Goal: Find specific page/section: Find specific page/section

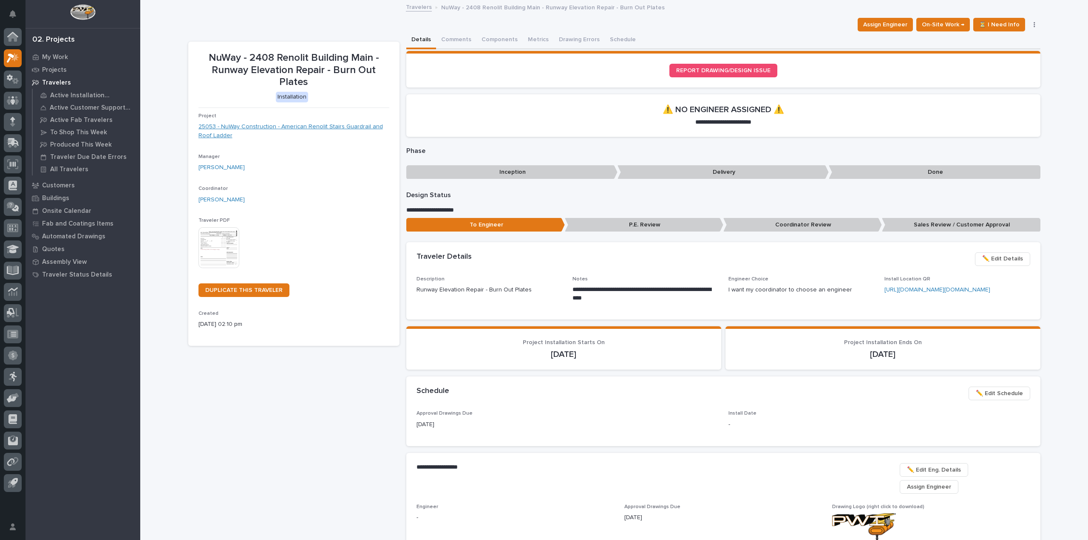
click at [260, 128] on link "25053 - NuWay Construction - American Renolit Stairs Guardrail and Roof Ladder" at bounding box center [293, 131] width 191 height 18
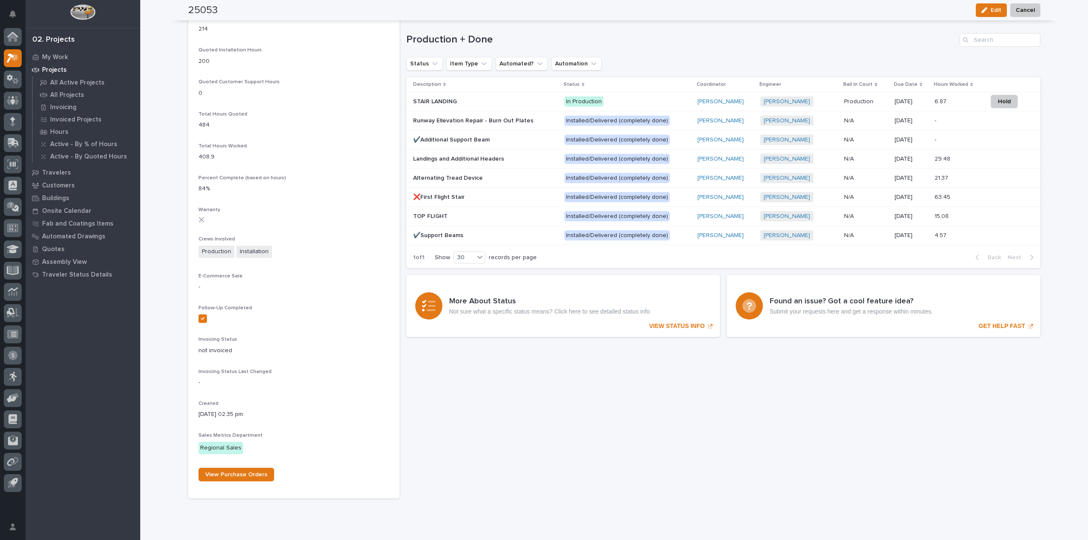
scroll to position [685, 0]
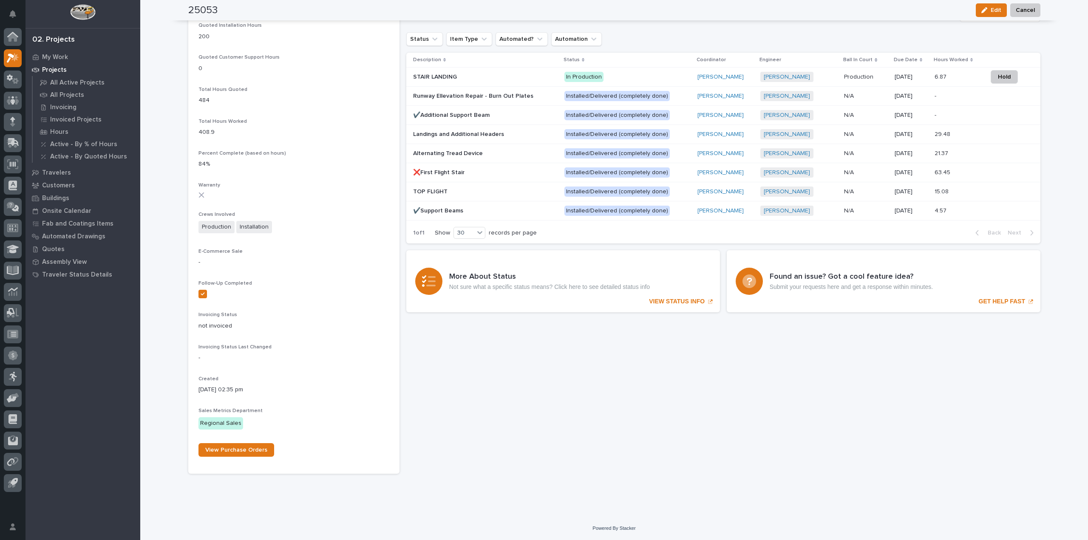
click at [424, 75] on p "STAIR LANDING" at bounding box center [435, 76] width 45 height 9
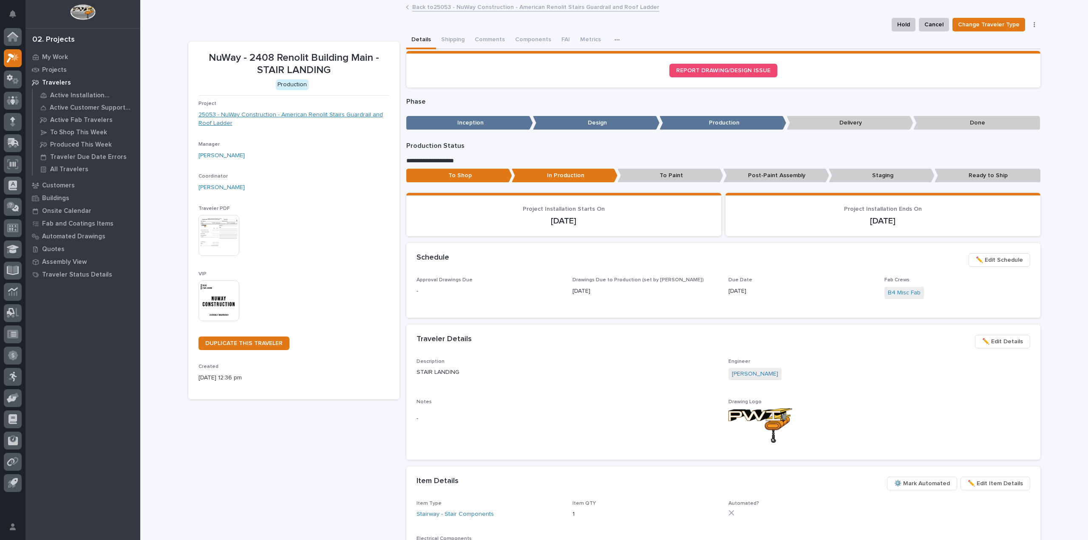
click at [272, 113] on link "25053 - NuWay Construction - American Renolit Stairs Guardrail and Roof Ladder" at bounding box center [293, 119] width 191 height 18
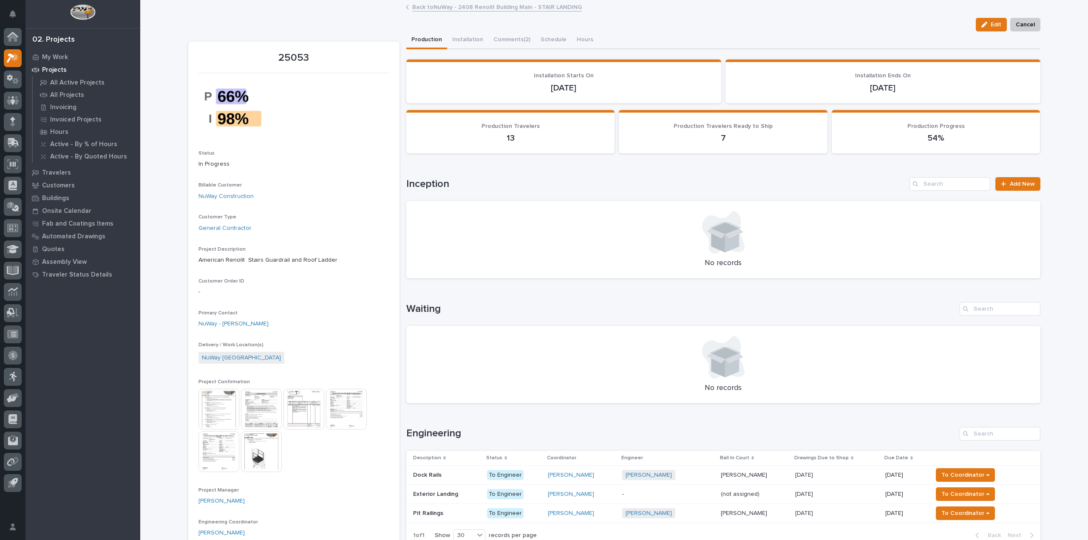
click at [217, 408] on img at bounding box center [218, 409] width 41 height 41
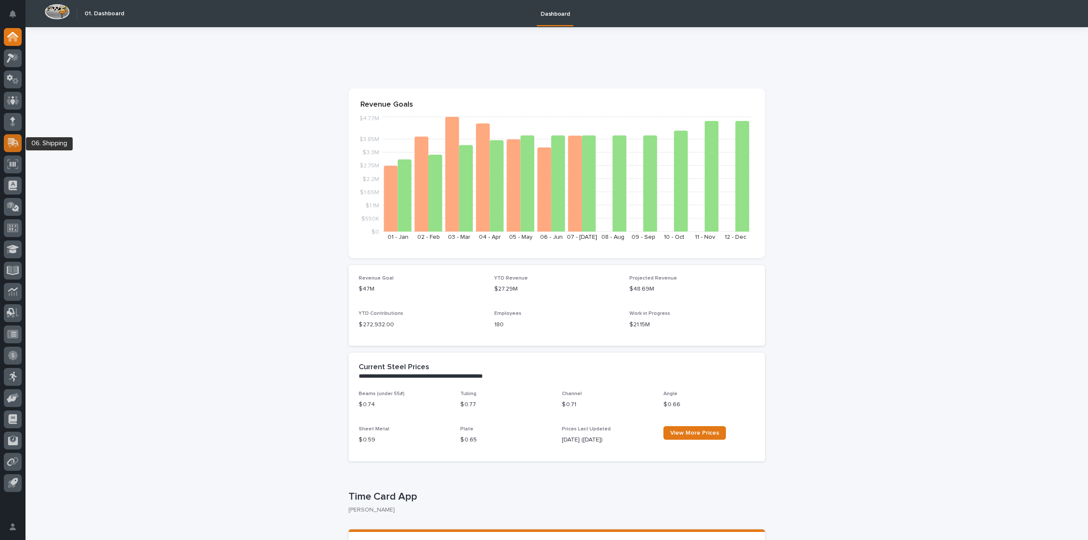
click at [18, 147] on icon at bounding box center [13, 143] width 12 height 10
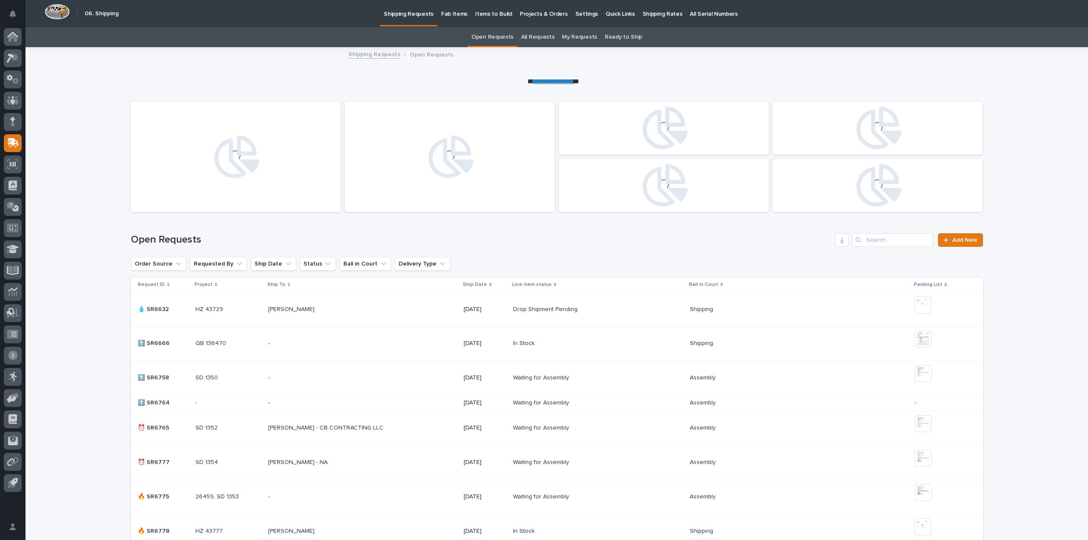
click at [447, 14] on p "Fab Items" at bounding box center [454, 9] width 26 height 18
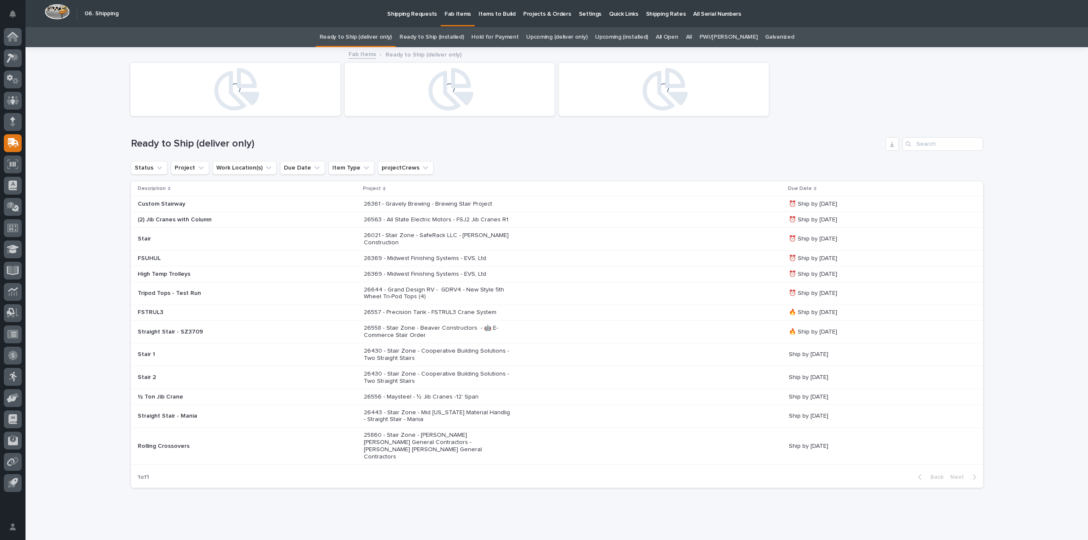
click at [692, 37] on link "All" at bounding box center [689, 37] width 6 height 20
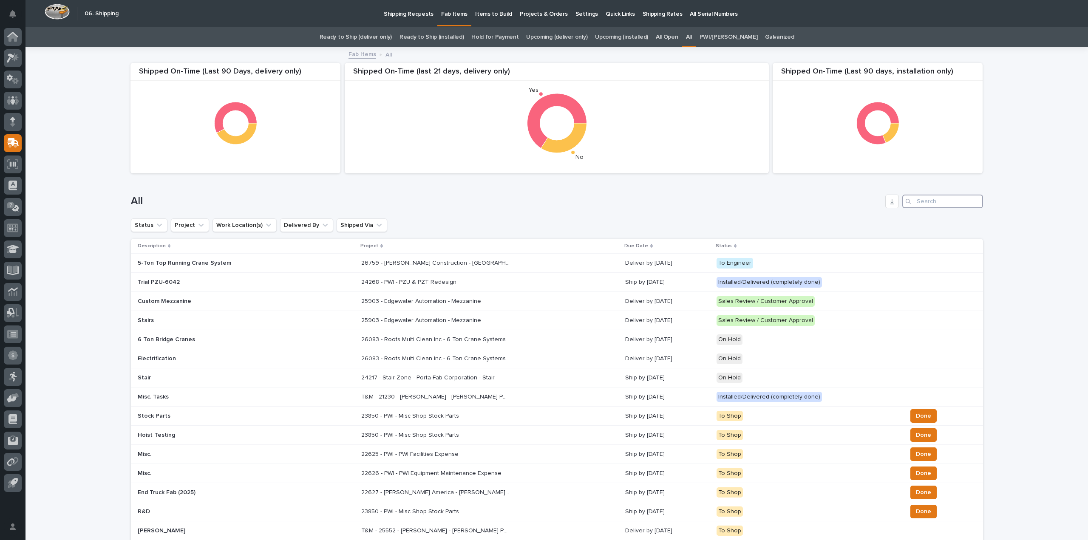
click at [923, 203] on input "Search" at bounding box center [942, 202] width 81 height 14
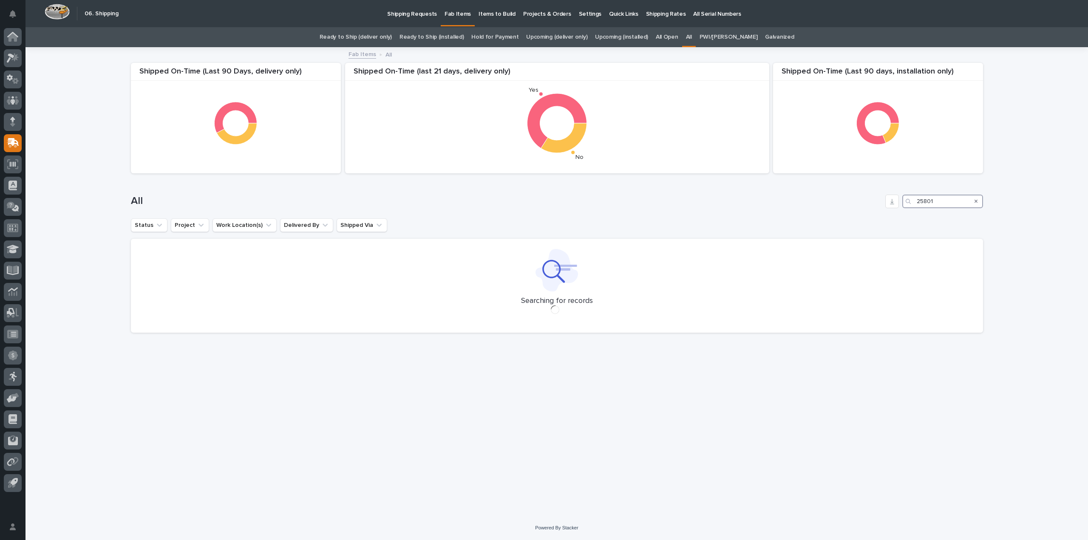
type input "25801"
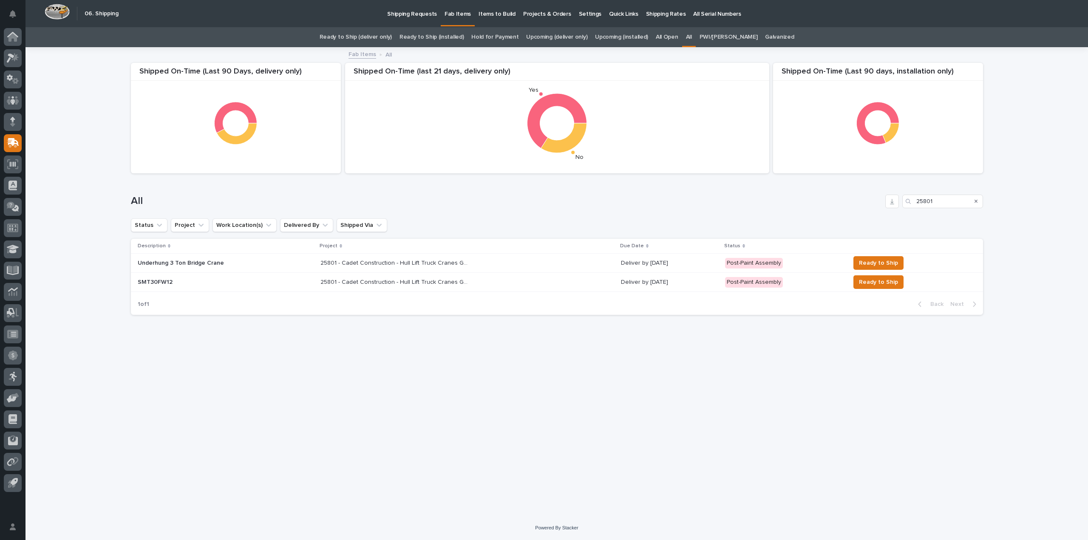
click at [378, 260] on p "25801 - Cadet Construction - Hull Lift Truck Cranes Goshen" at bounding box center [395, 262] width 150 height 9
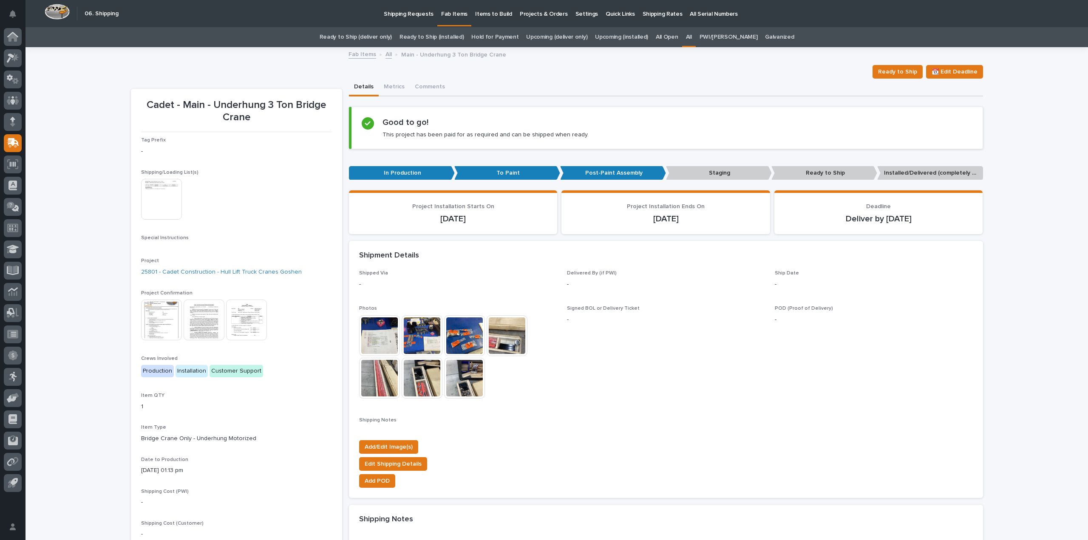
click at [151, 322] on img at bounding box center [161, 320] width 41 height 41
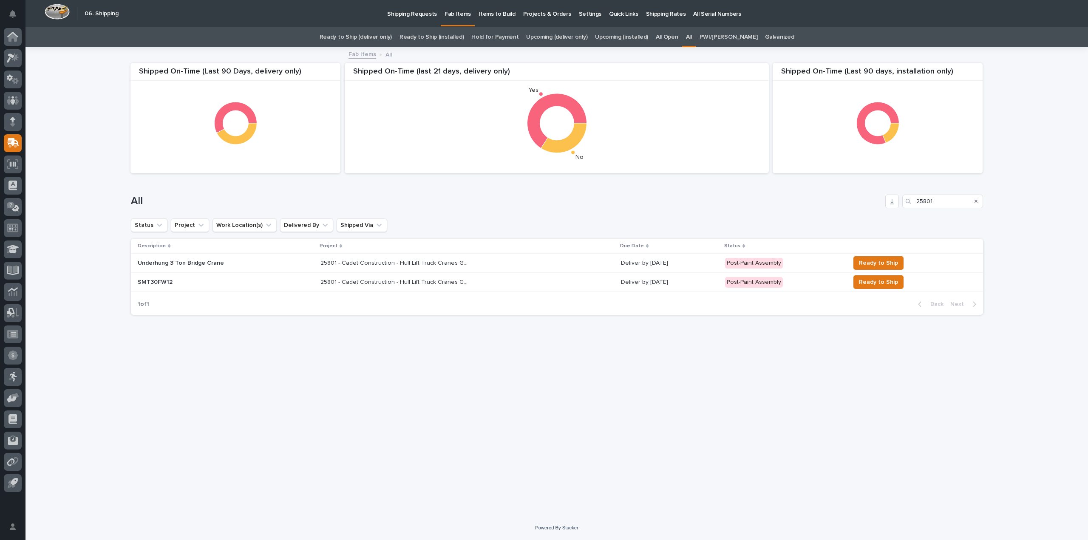
click at [367, 283] on p "25801 - Cadet Construction - Hull Lift Truck Cranes Goshen" at bounding box center [395, 281] width 150 height 9
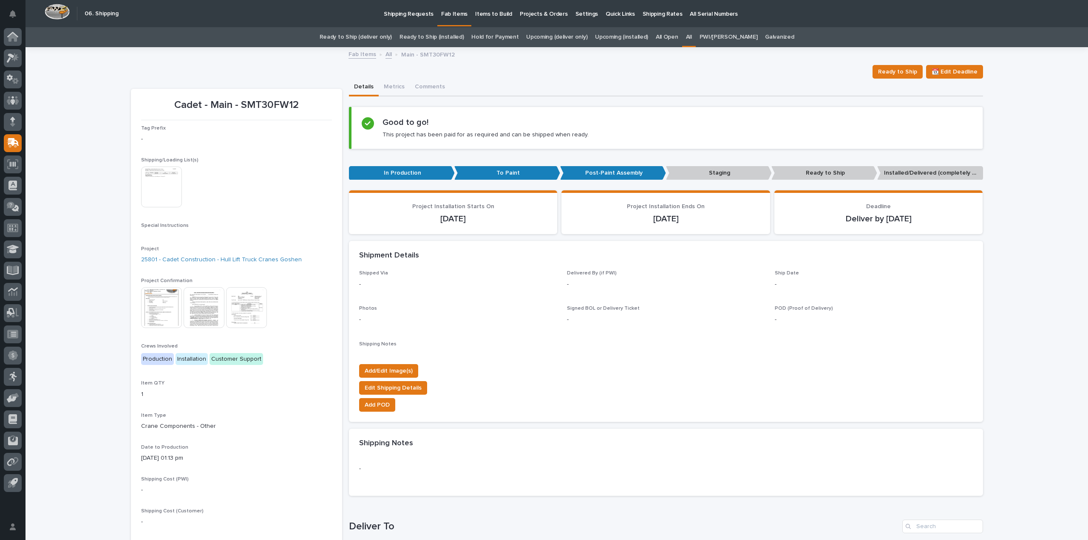
click at [150, 304] on img at bounding box center [161, 307] width 41 height 41
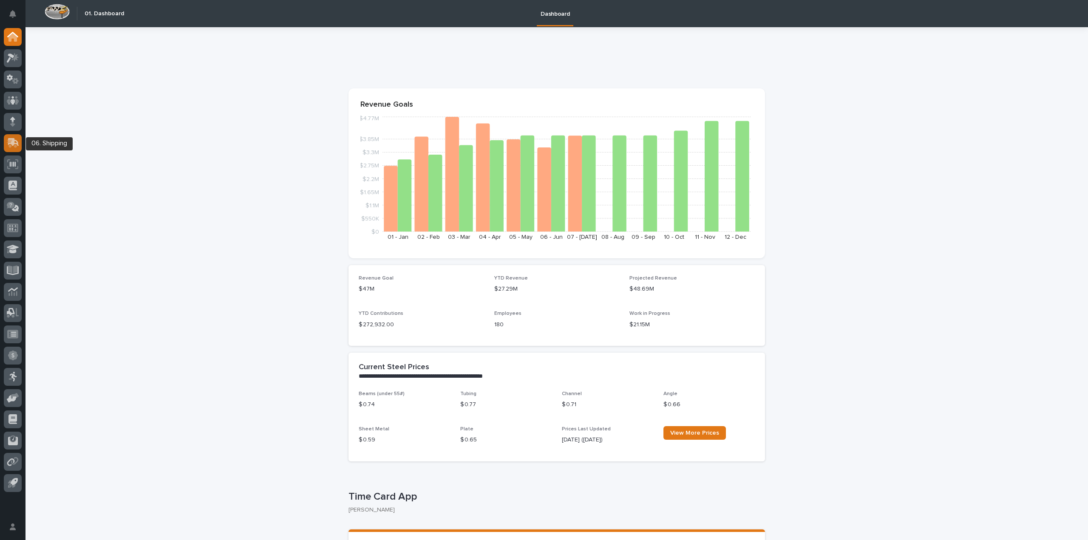
click at [15, 141] on icon at bounding box center [13, 142] width 11 height 8
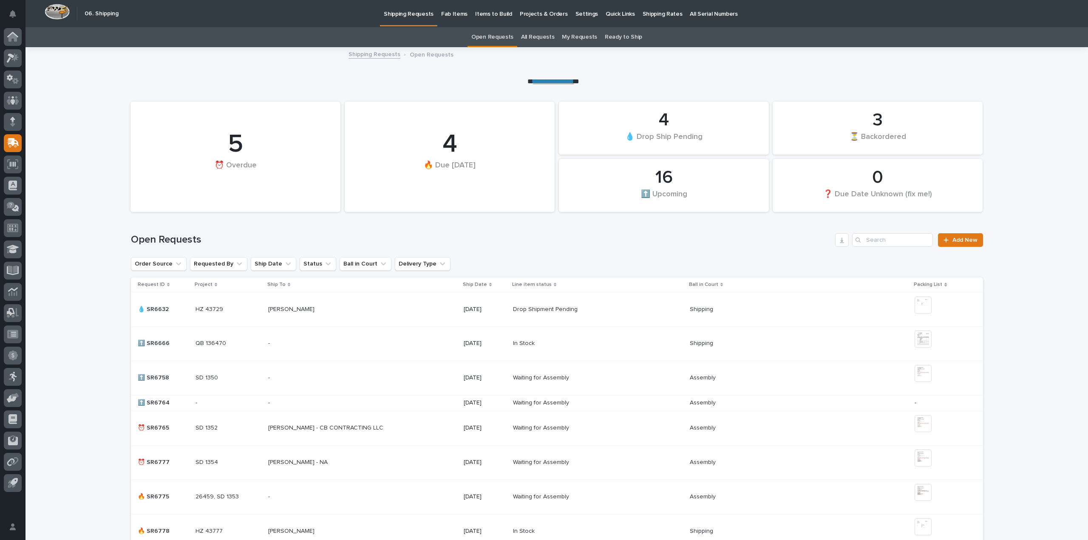
click at [448, 8] on p "Fab Items" at bounding box center [454, 9] width 26 height 18
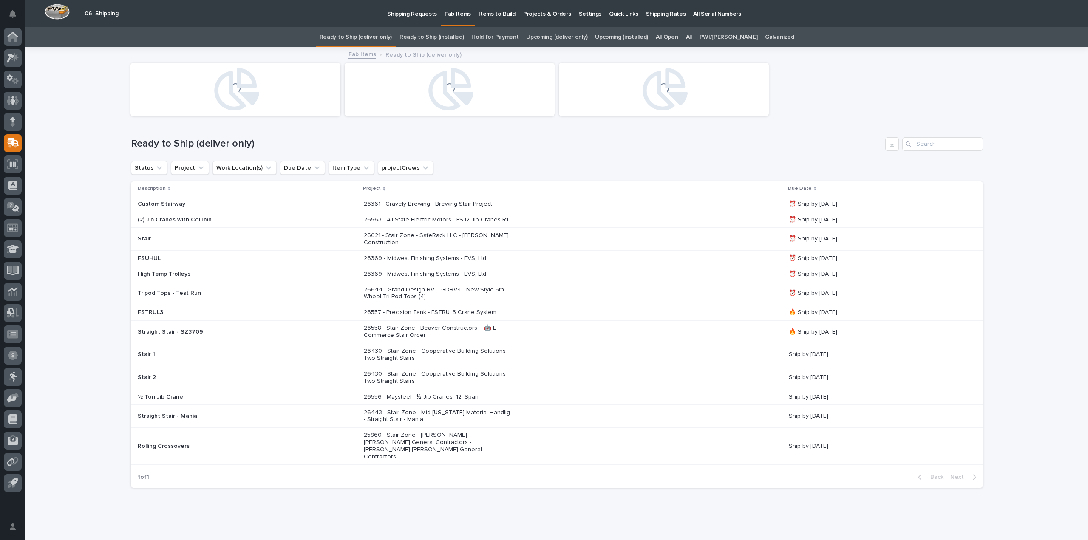
click at [692, 37] on link "All" at bounding box center [689, 37] width 6 height 20
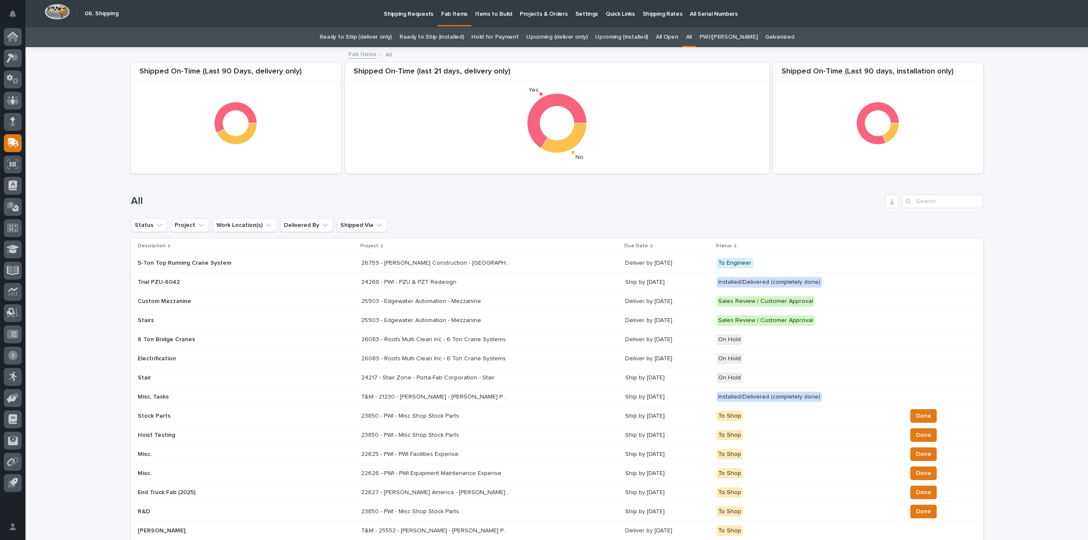
click at [637, 38] on link "Upcoming (installed)" at bounding box center [621, 37] width 53 height 20
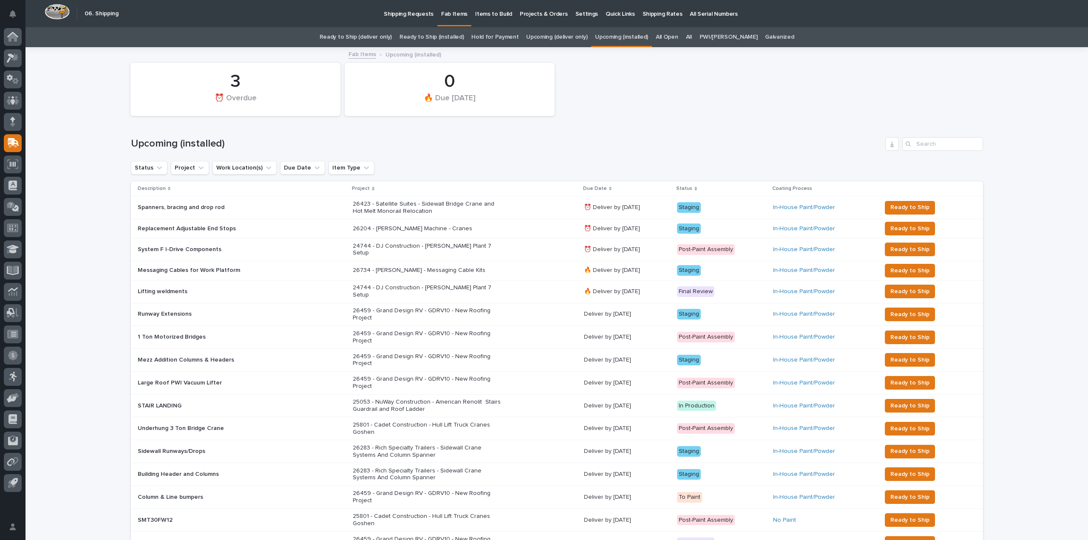
click at [195, 205] on p "Spanners, bracing and drop rod" at bounding box center [182, 206] width 88 height 9
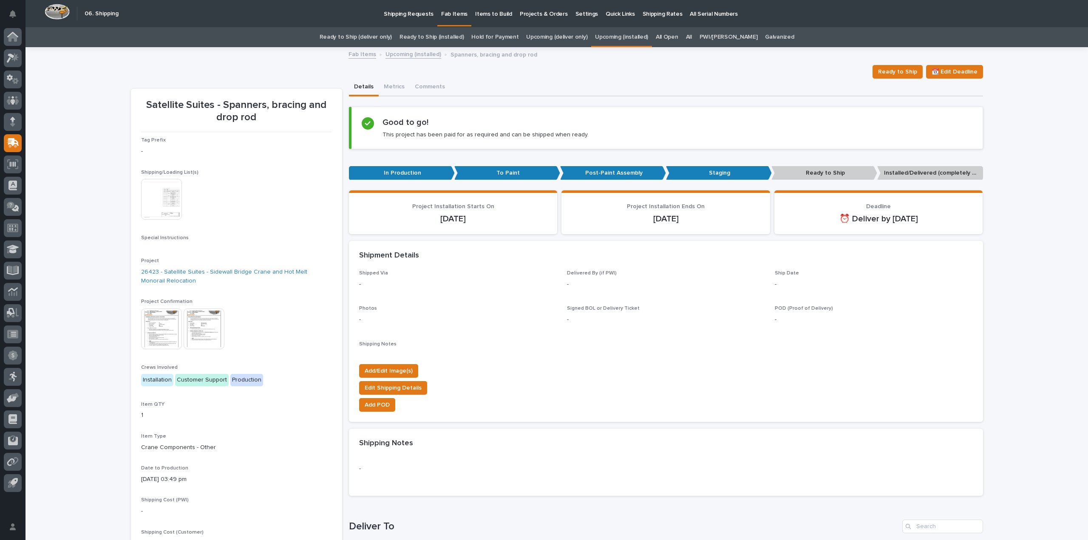
click at [156, 331] on img at bounding box center [161, 328] width 41 height 41
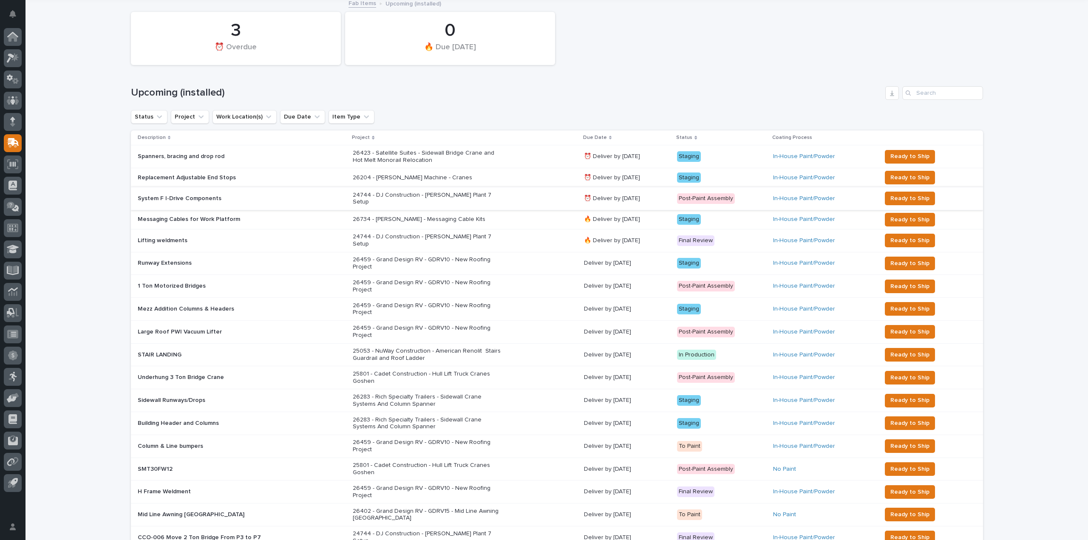
scroll to position [70, 0]
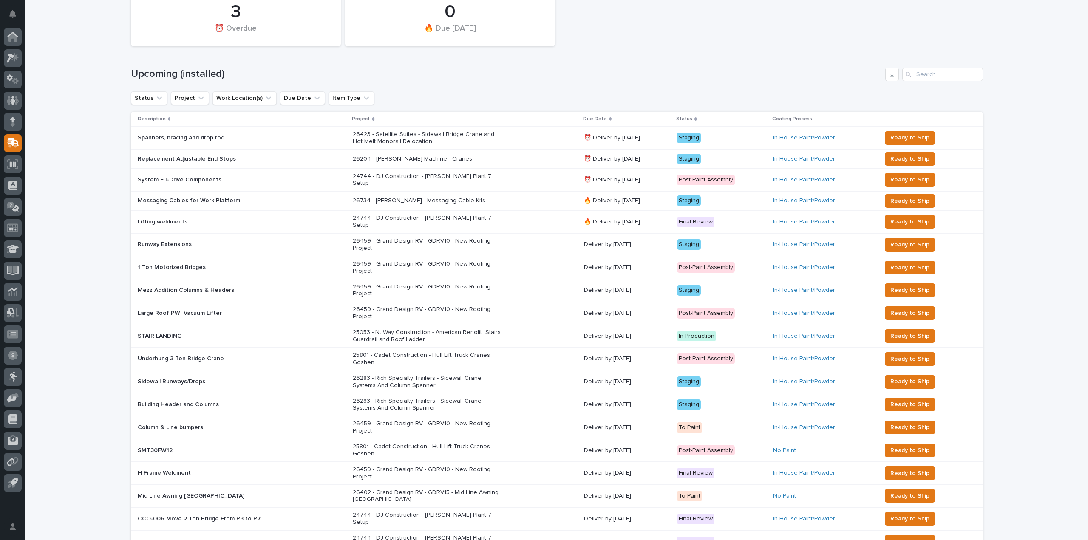
click at [694, 198] on div "Staging" at bounding box center [689, 200] width 24 height 11
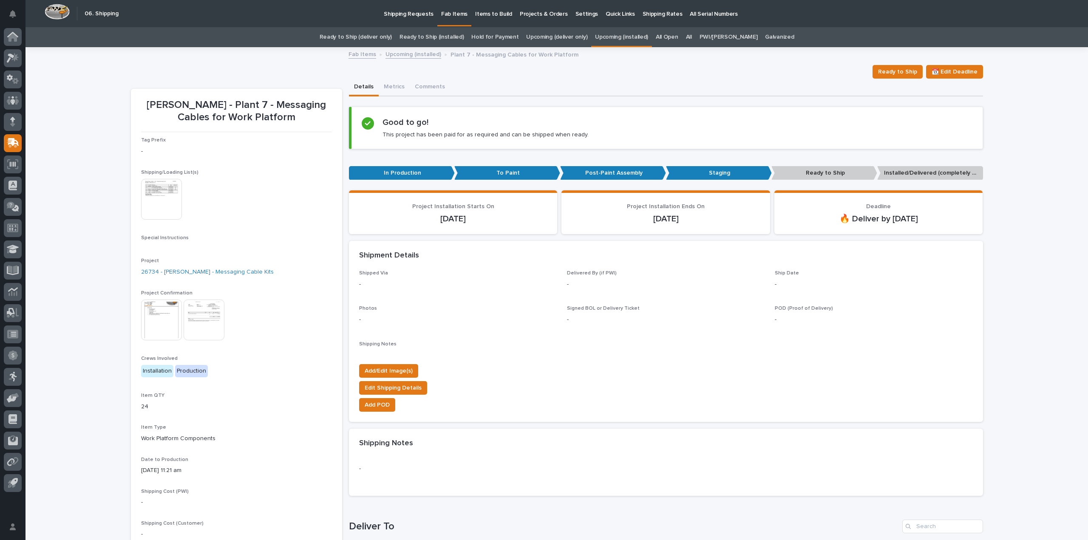
click at [175, 178] on div "Shipping/Loading List(s) This file cannot be opened Download File" at bounding box center [236, 199] width 191 height 59
click at [168, 187] on img at bounding box center [161, 199] width 41 height 41
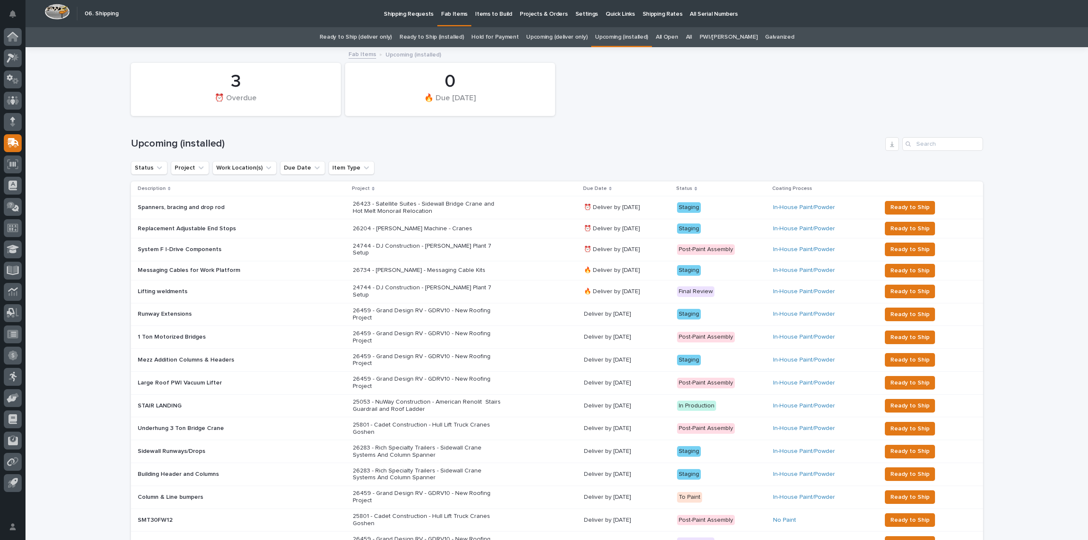
click at [448, 307] on p "26459 - Grand Design RV - GDRV10 - New Roofing Project" at bounding box center [427, 314] width 149 height 14
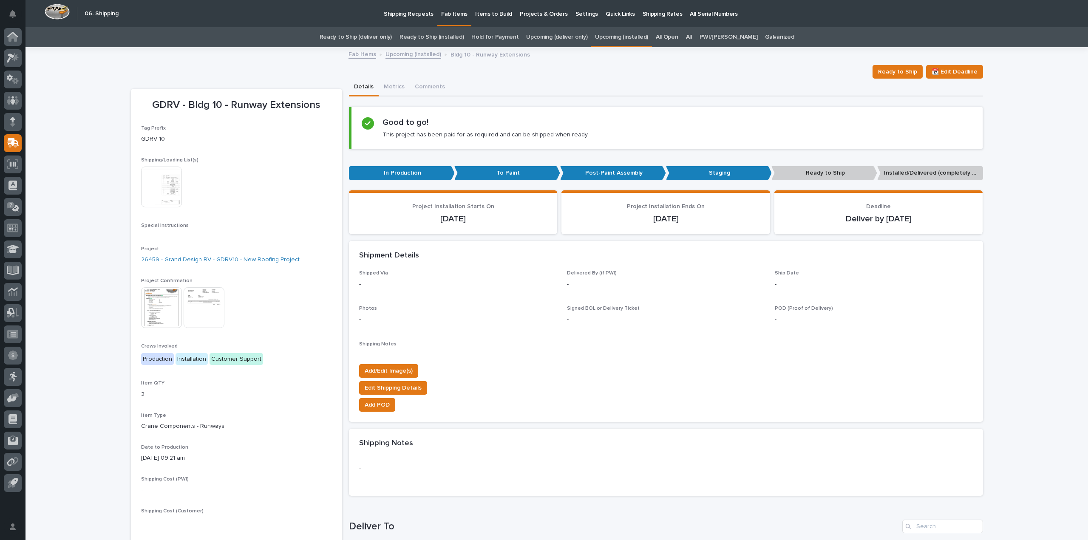
click at [166, 182] on img at bounding box center [161, 187] width 41 height 41
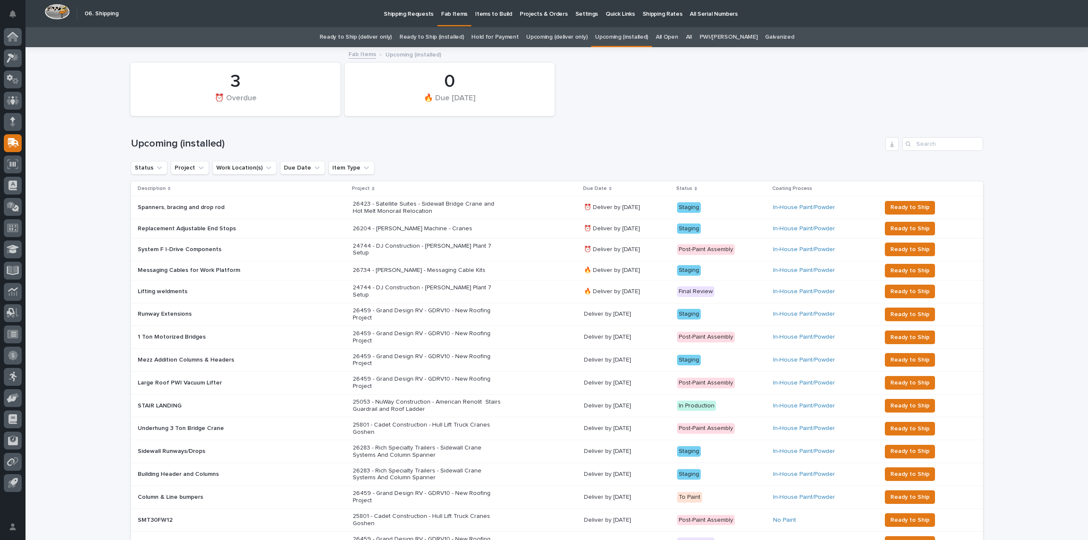
scroll to position [27, 0]
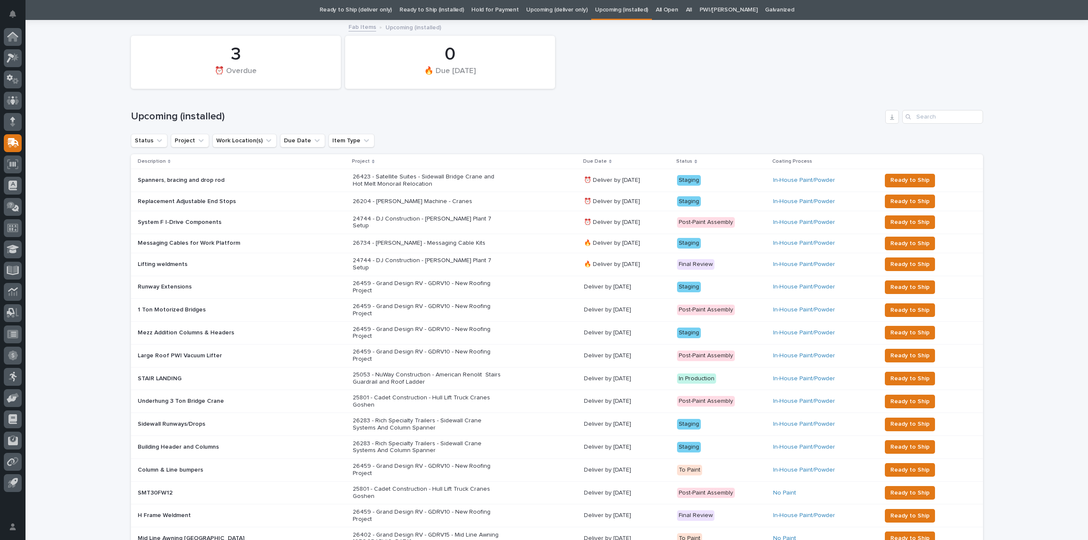
click at [190, 328] on p "Mezz Addition Columns & Headers" at bounding box center [187, 332] width 98 height 9
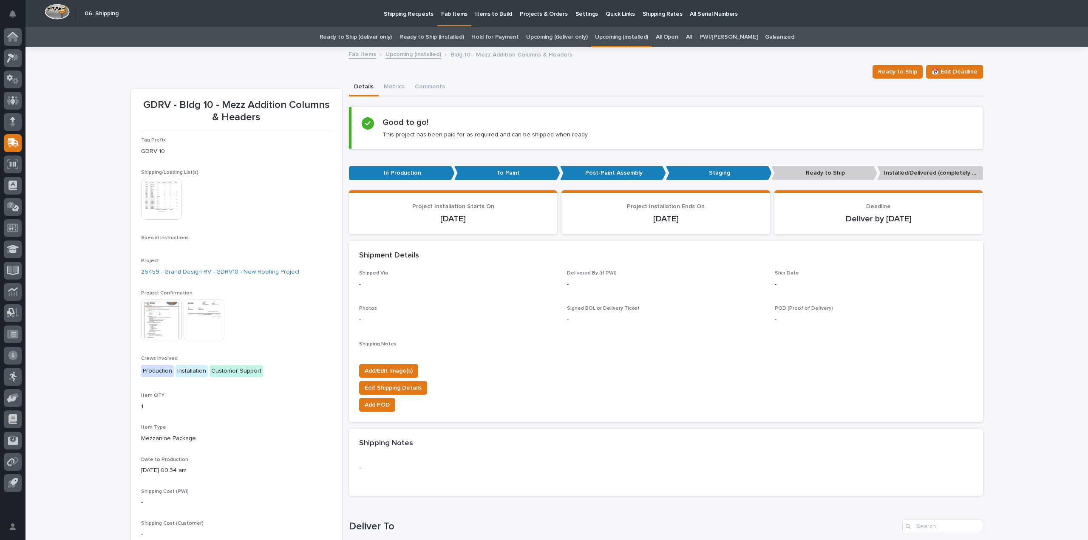
click at [159, 193] on img at bounding box center [161, 199] width 41 height 41
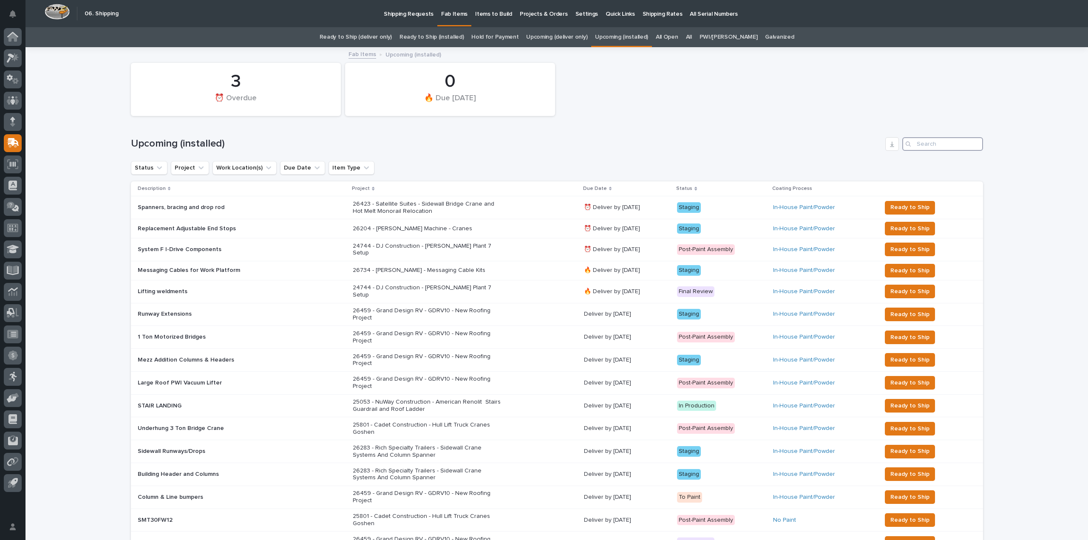
click at [931, 140] on input "Search" at bounding box center [942, 144] width 81 height 14
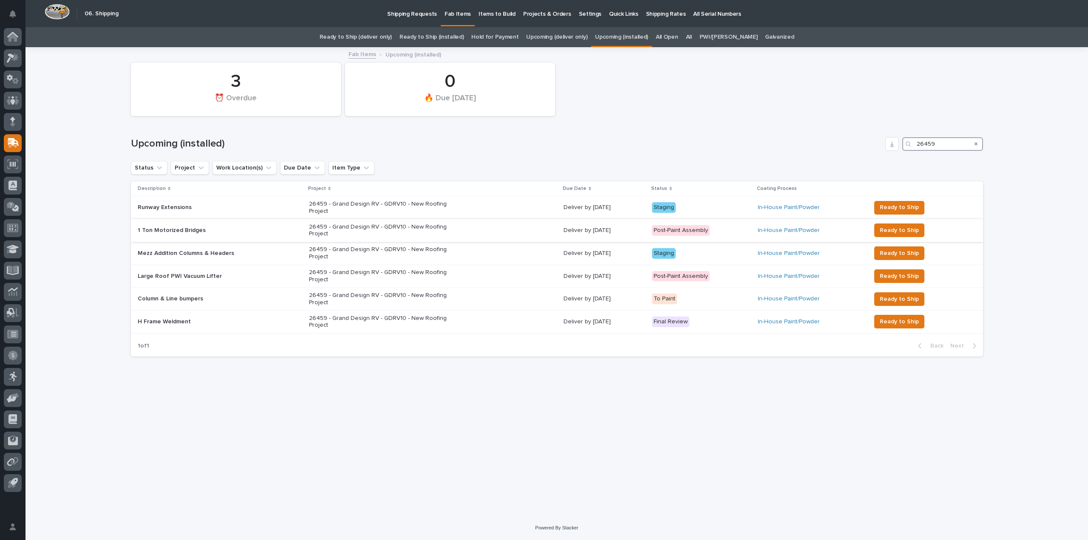
type input "26459"
click at [360, 227] on p "26459 - Grand Design RV - GDRV10 - New Roofing Project" at bounding box center [383, 230] width 149 height 14
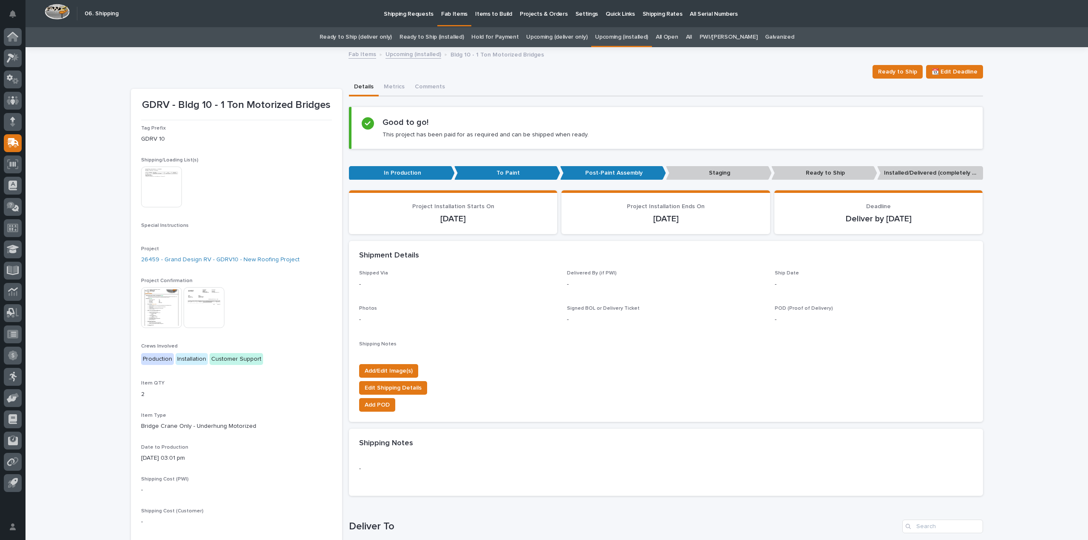
click at [161, 182] on img at bounding box center [161, 187] width 41 height 41
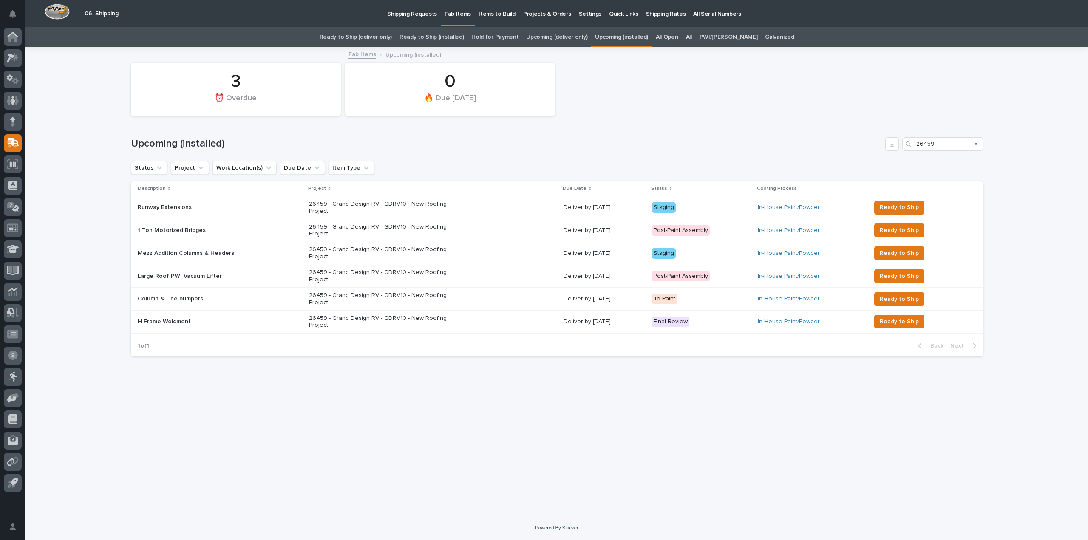
click at [412, 251] on p "26459 - Grand Design RV - GDRV10 - New Roofing Project" at bounding box center [383, 253] width 149 height 14
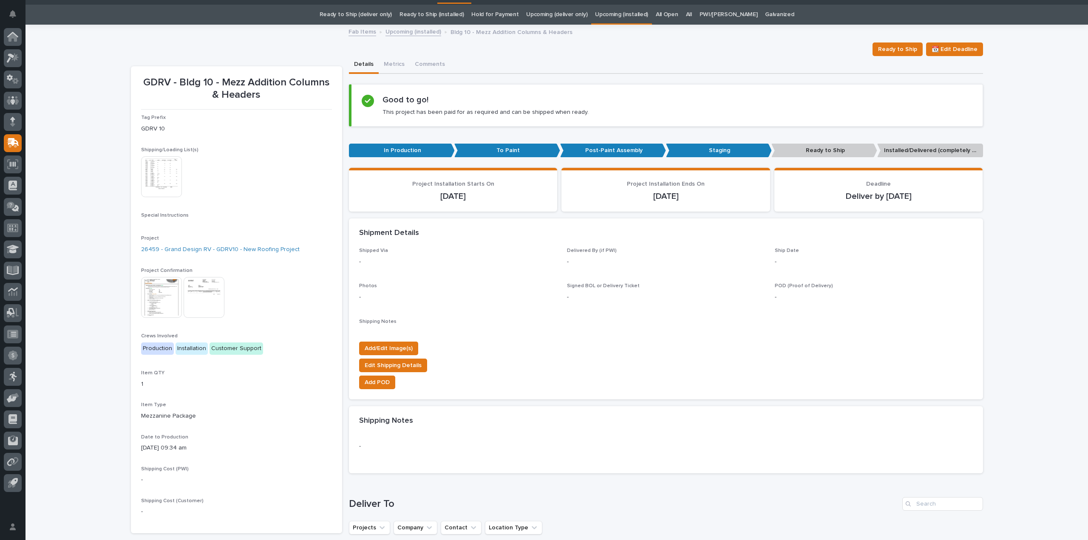
scroll to position [27, 0]
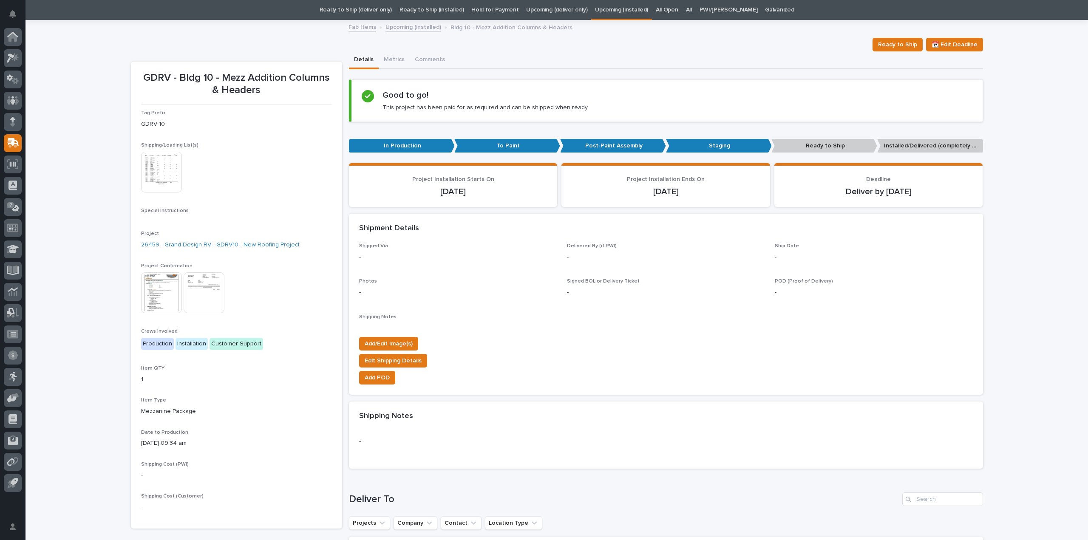
click at [161, 171] on img at bounding box center [161, 172] width 41 height 41
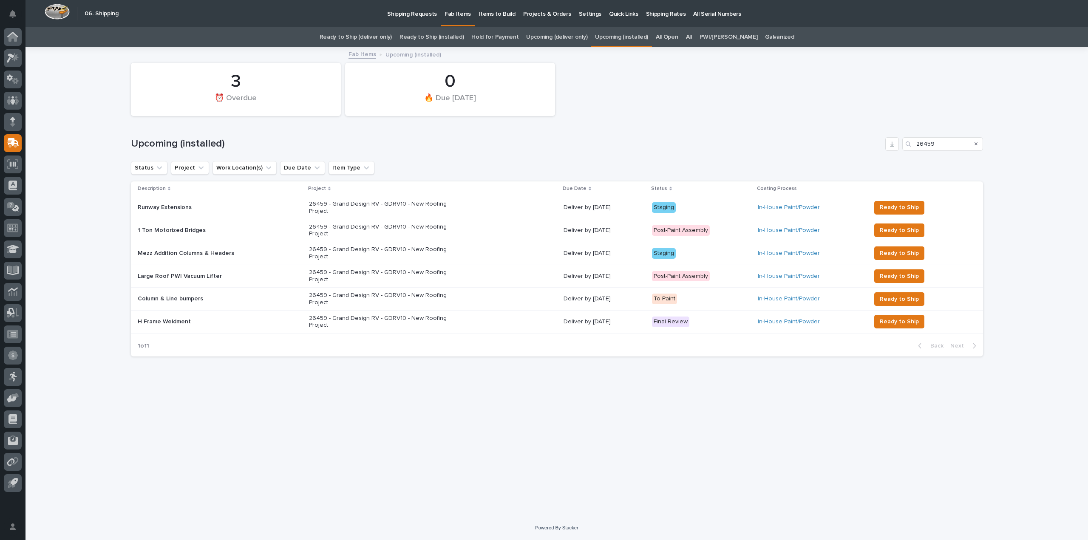
click at [389, 274] on p "26459 - Grand Design RV - GDRV10 - New Roofing Project" at bounding box center [383, 276] width 149 height 14
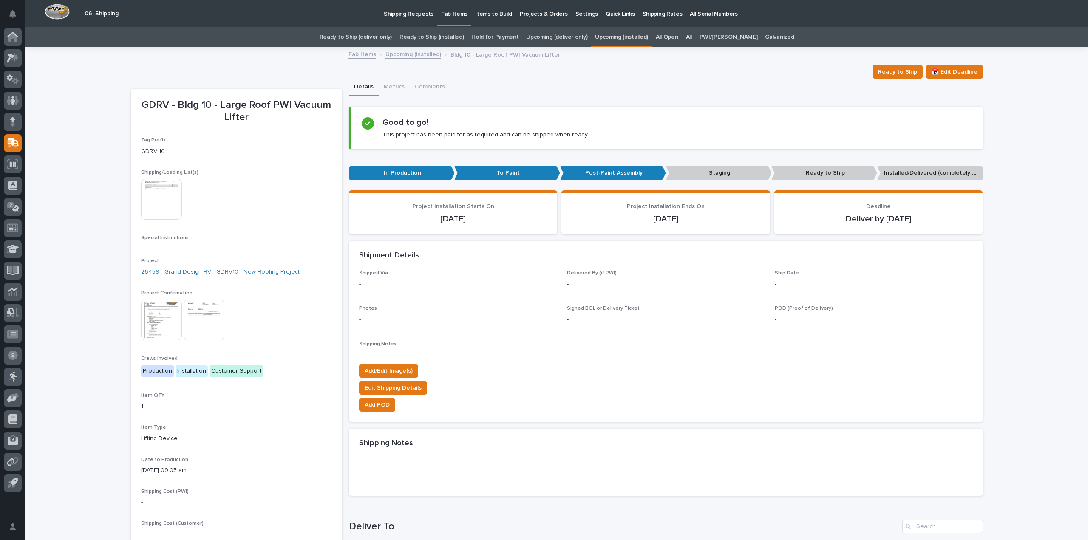
click at [157, 189] on img at bounding box center [161, 199] width 41 height 41
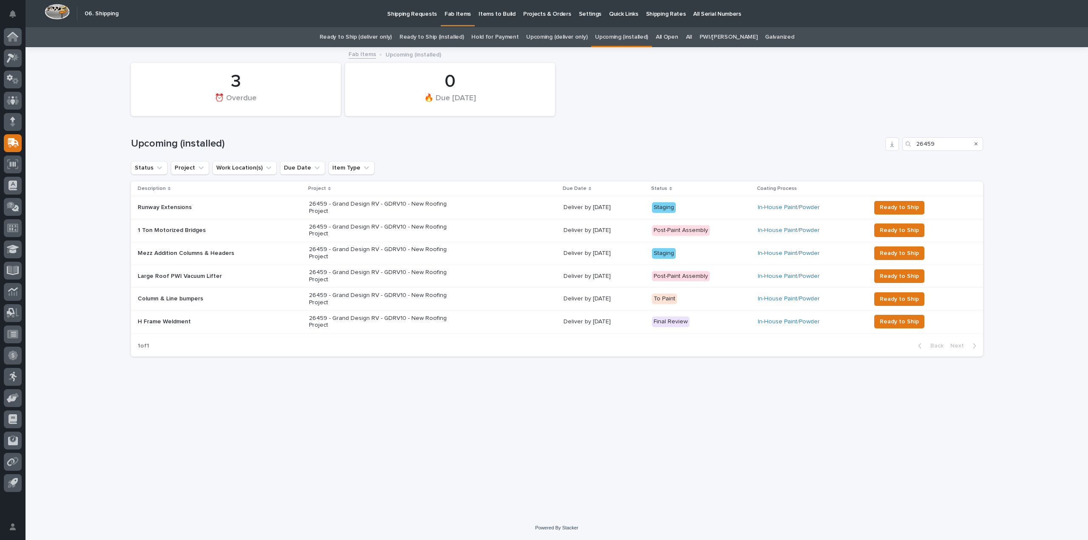
click at [161, 297] on p "Column & Line bumpers" at bounding box center [171, 298] width 67 height 9
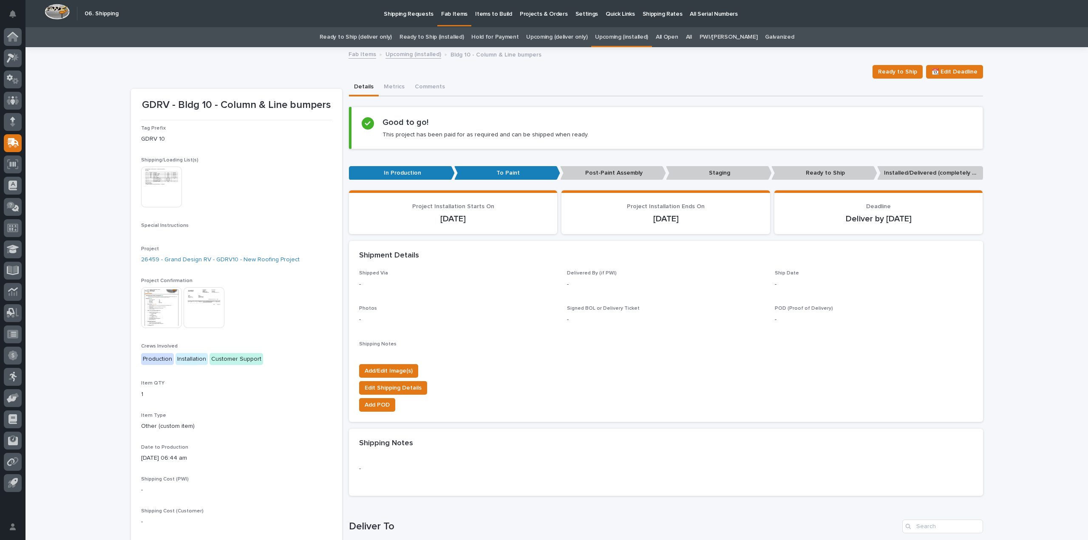
click at [170, 177] on img at bounding box center [161, 187] width 41 height 41
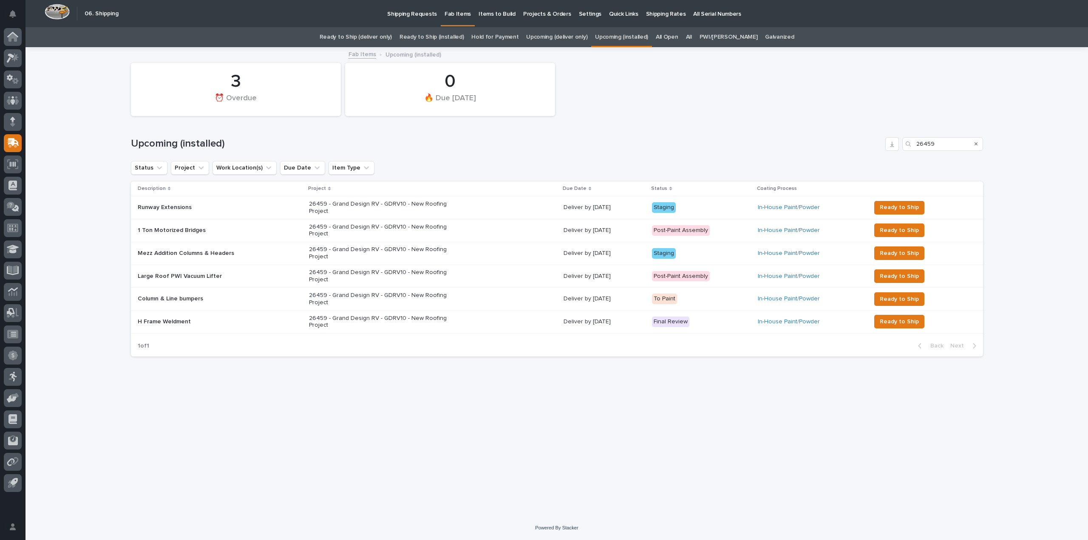
click at [351, 320] on p "26459 - Grand Design RV - GDRV10 - New Roofing Project" at bounding box center [383, 322] width 149 height 14
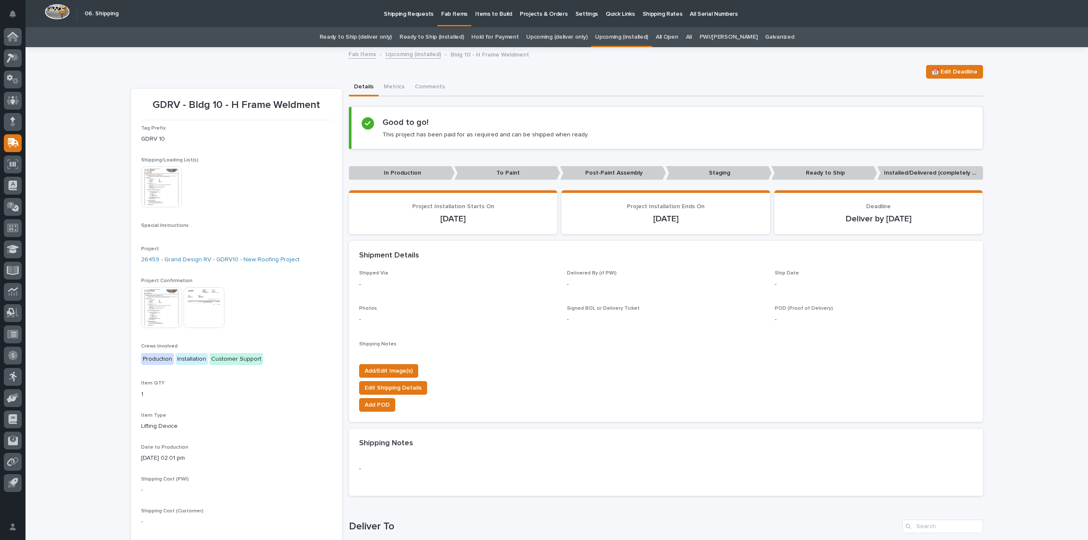
click at [157, 178] on img at bounding box center [161, 187] width 41 height 41
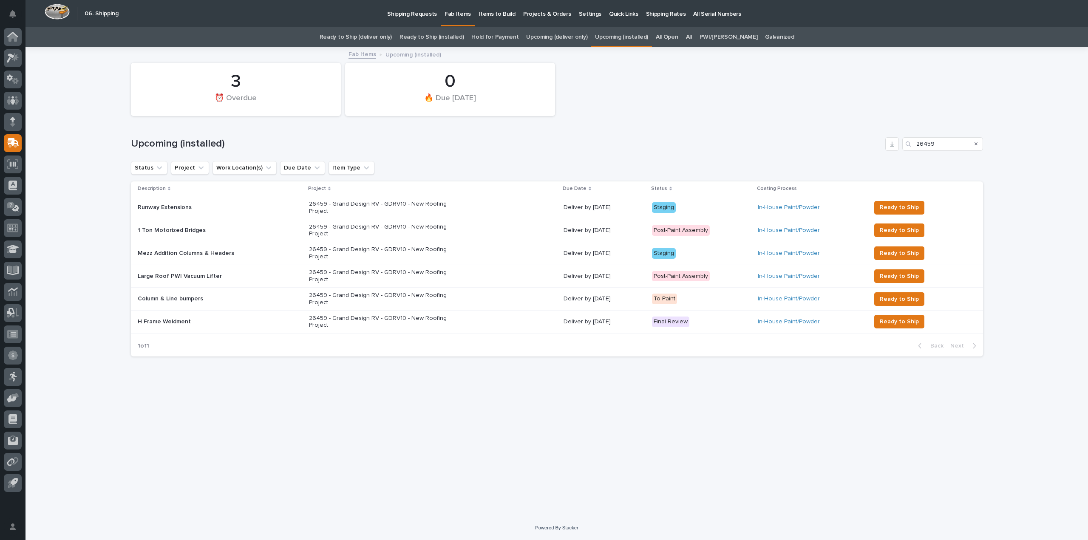
click at [413, 317] on p "26459 - Grand Design RV - GDRV10 - New Roofing Project" at bounding box center [383, 322] width 149 height 14
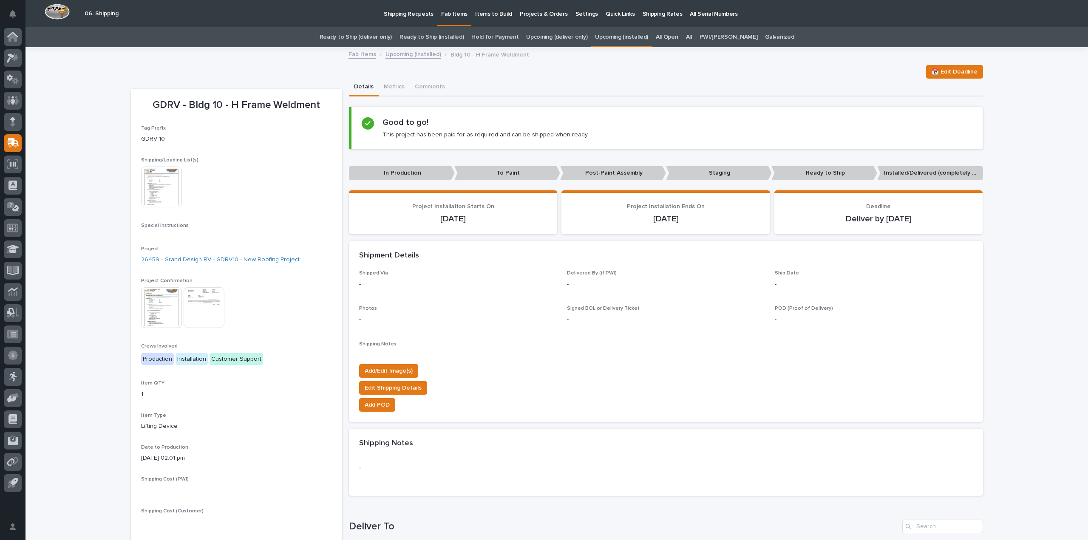
click at [145, 188] on img at bounding box center [161, 187] width 41 height 41
